Goal: Task Accomplishment & Management: Manage account settings

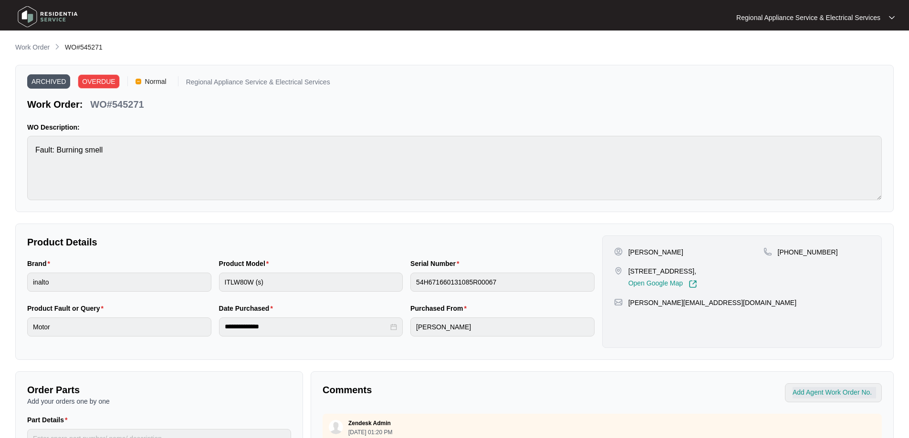
click at [23, 15] on img at bounding box center [47, 16] width 67 height 29
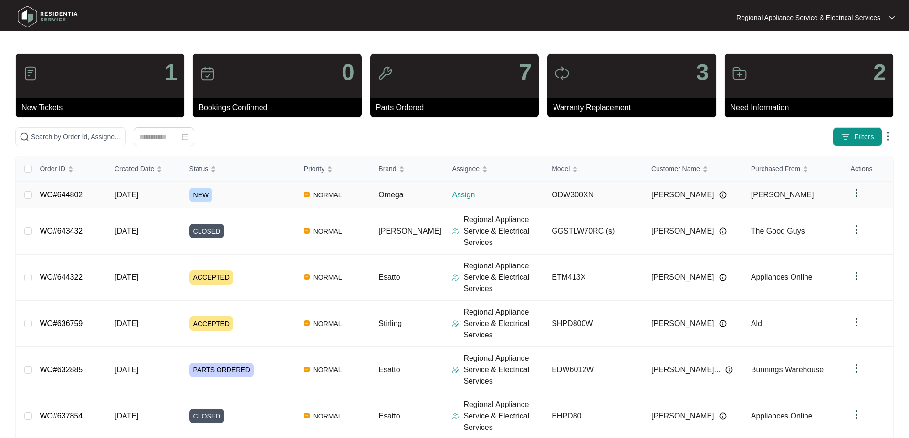
click at [79, 193] on link "WO#644802" at bounding box center [61, 195] width 43 height 8
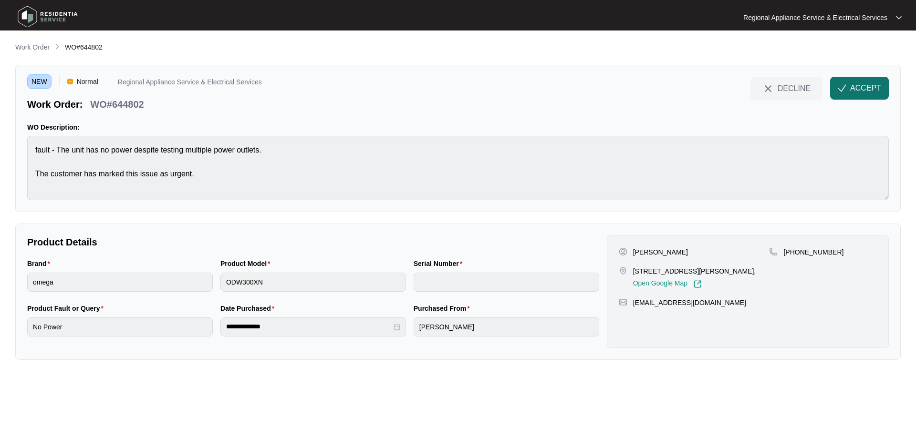
click at [860, 85] on span "ACCEPT" at bounding box center [865, 88] width 31 height 11
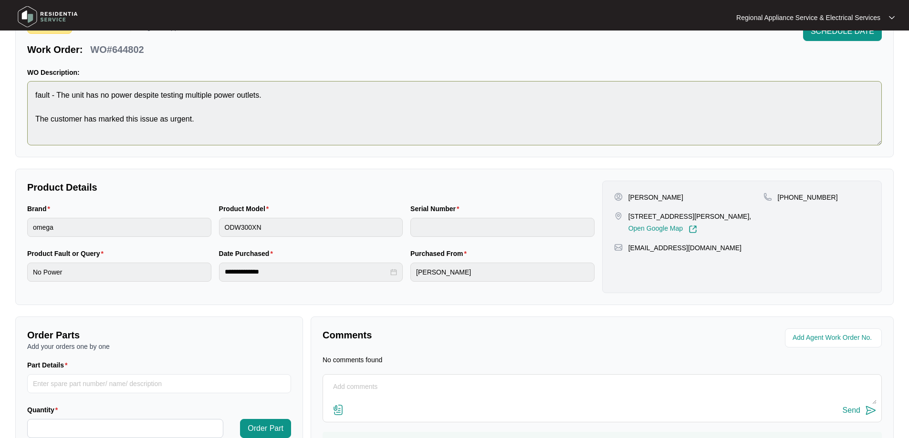
scroll to position [105, 0]
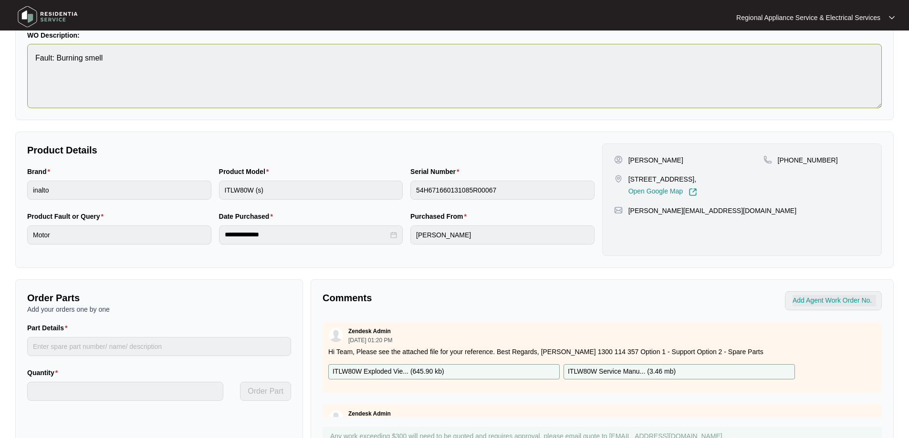
scroll to position [136, 0]
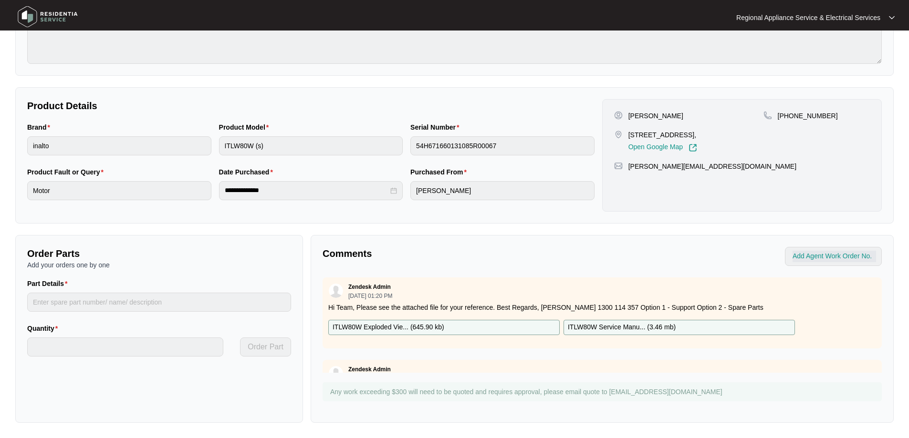
click at [379, 327] on p "ITLW80W Exploded Vie... ( 645.90 kb )" at bounding box center [388, 327] width 112 height 10
click at [613, 326] on p "ITLW80W Service Manu... ( 3.46 mb )" at bounding box center [622, 327] width 108 height 10
